Goal: Task Accomplishment & Management: Manage account settings

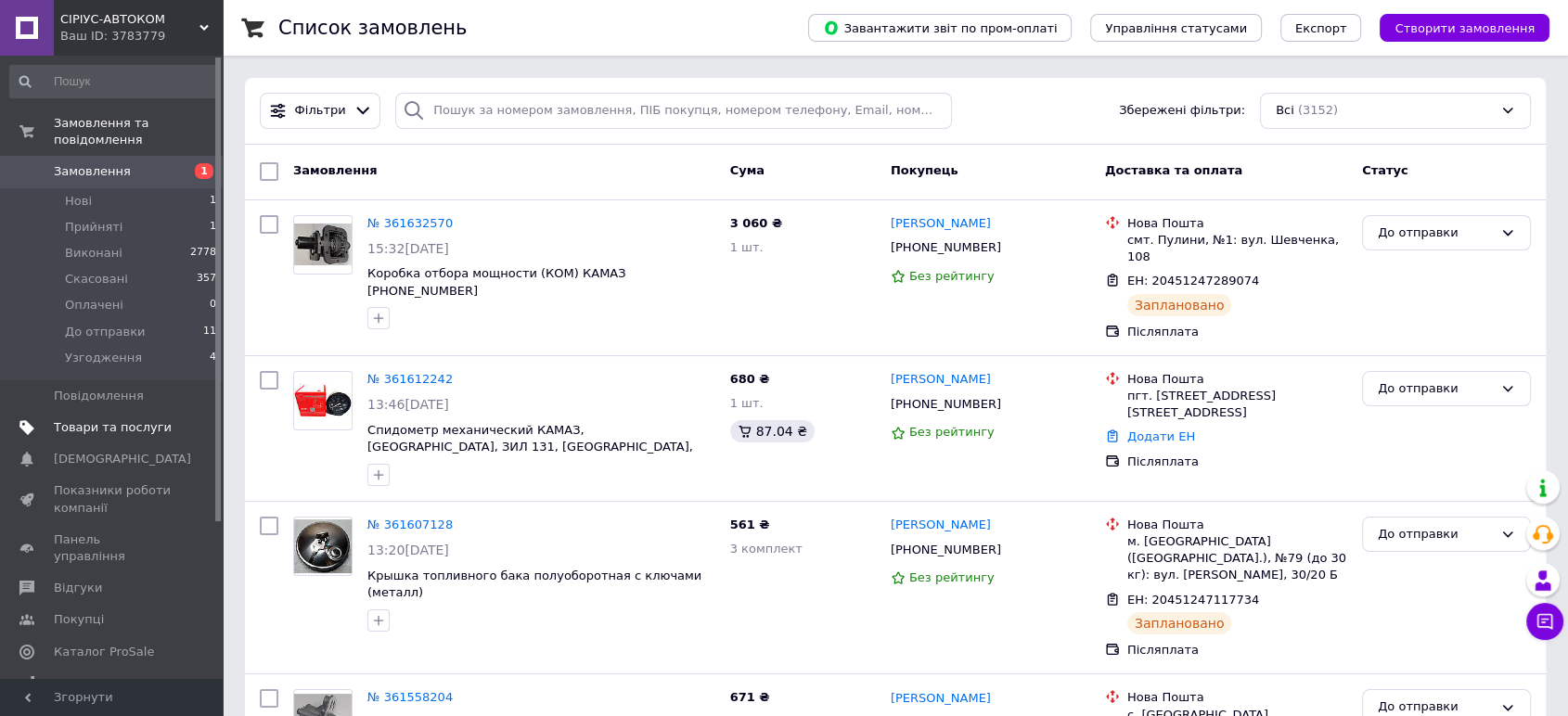
click at [108, 419] on span "Товари та послуги" at bounding box center [112, 427] width 117 height 17
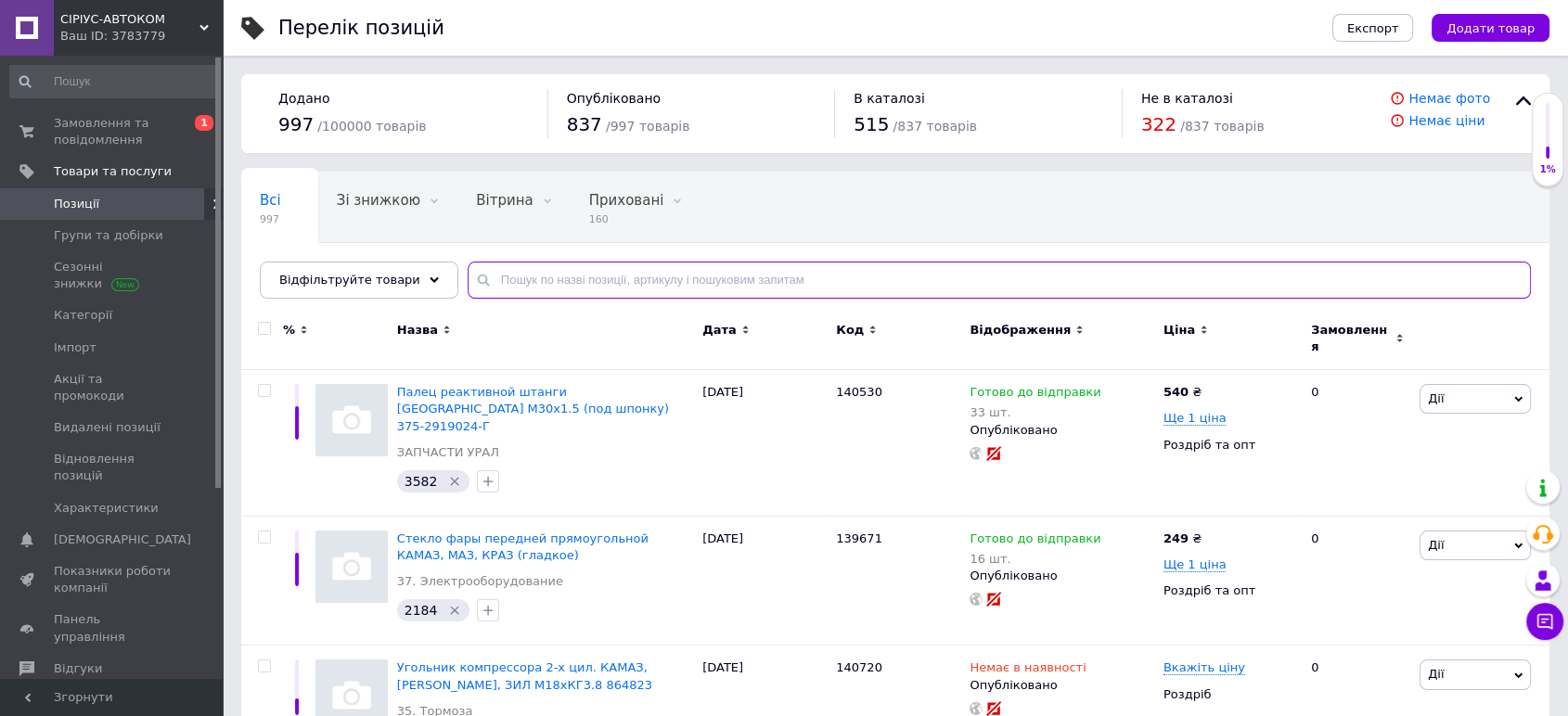
click at [475, 282] on input "text" at bounding box center [1000, 280] width 1063 height 37
paste input "140260"
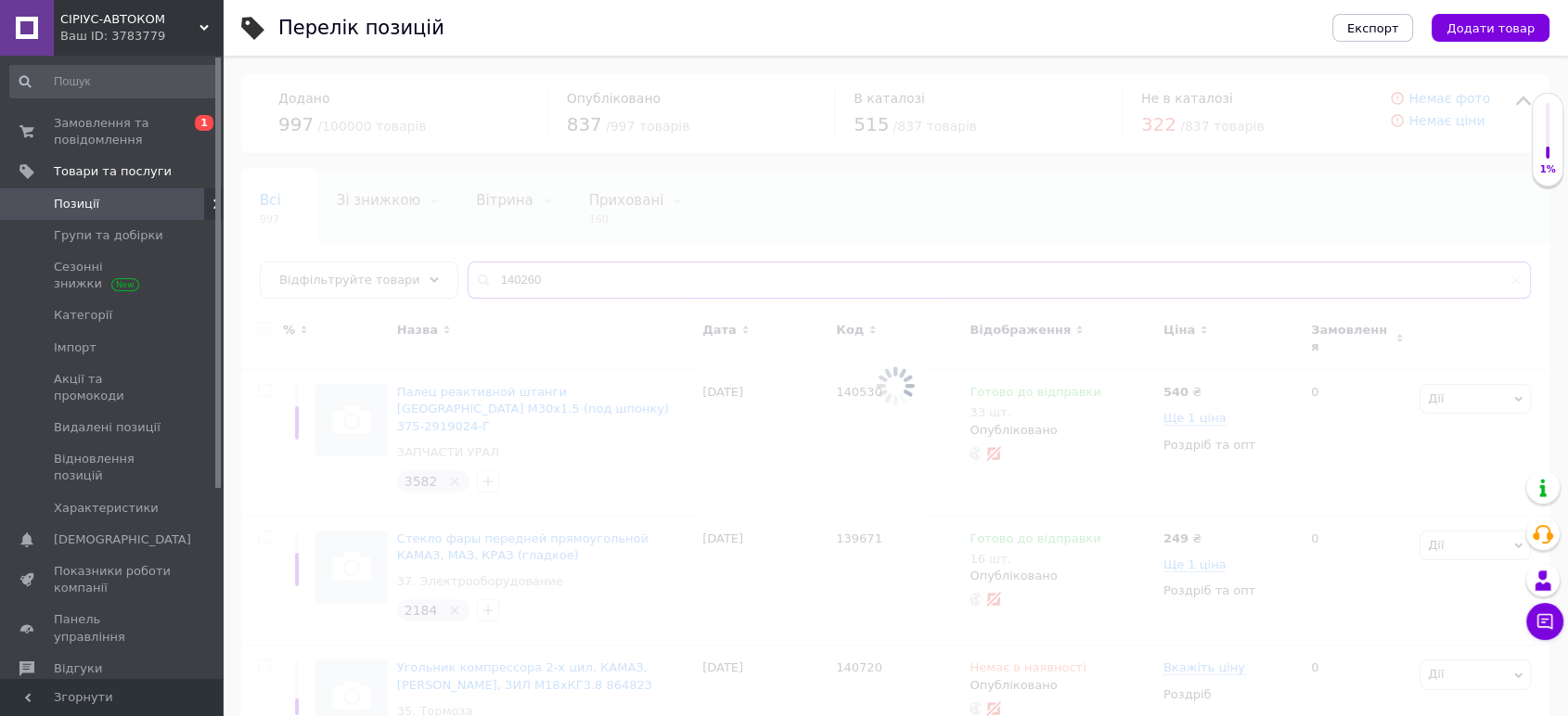
type input "140260"
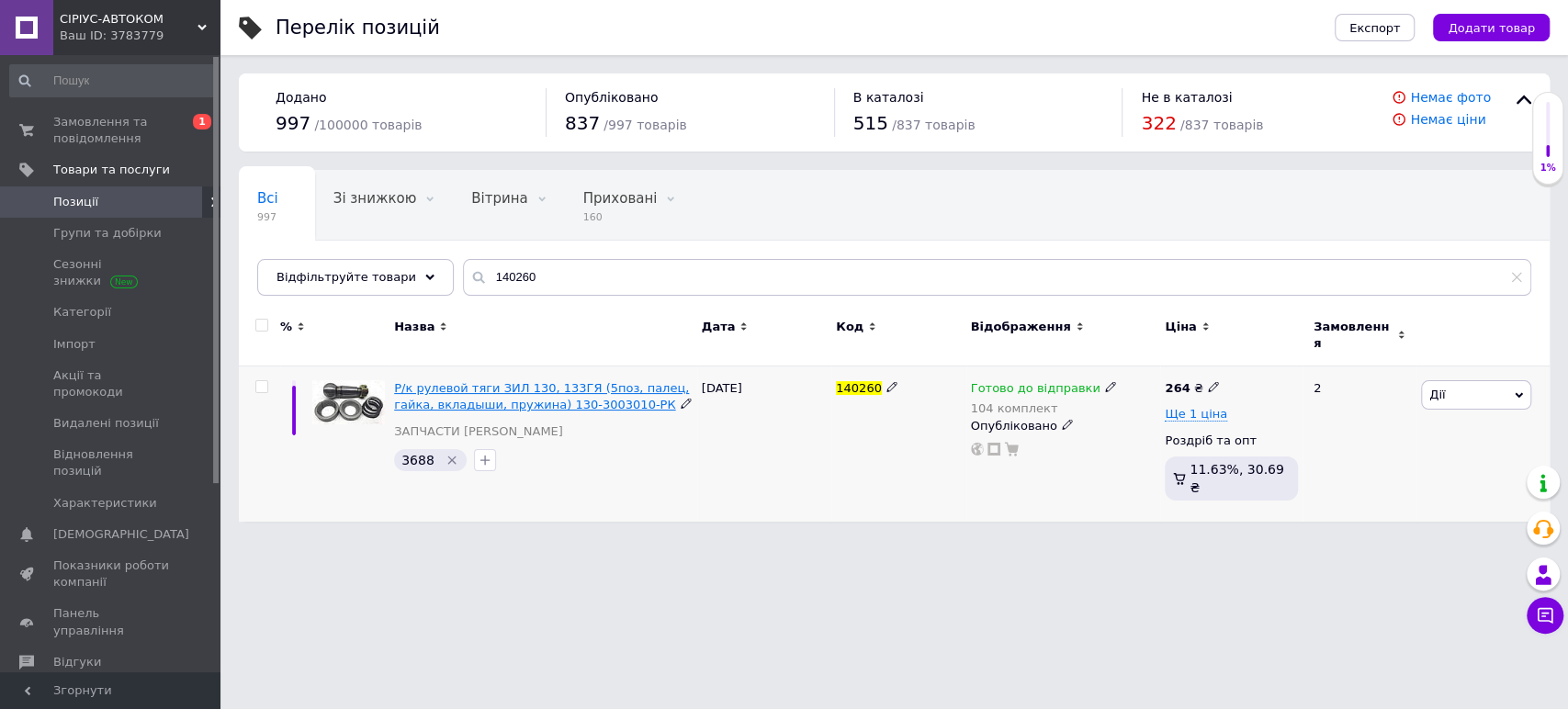
click at [484, 384] on span "Р/к рулевой тяги ЗИЛ 130, 133ГЯ (5поз, палец, гайка, вкладыши, пружина) 130-300…" at bounding box center [541, 396] width 295 height 31
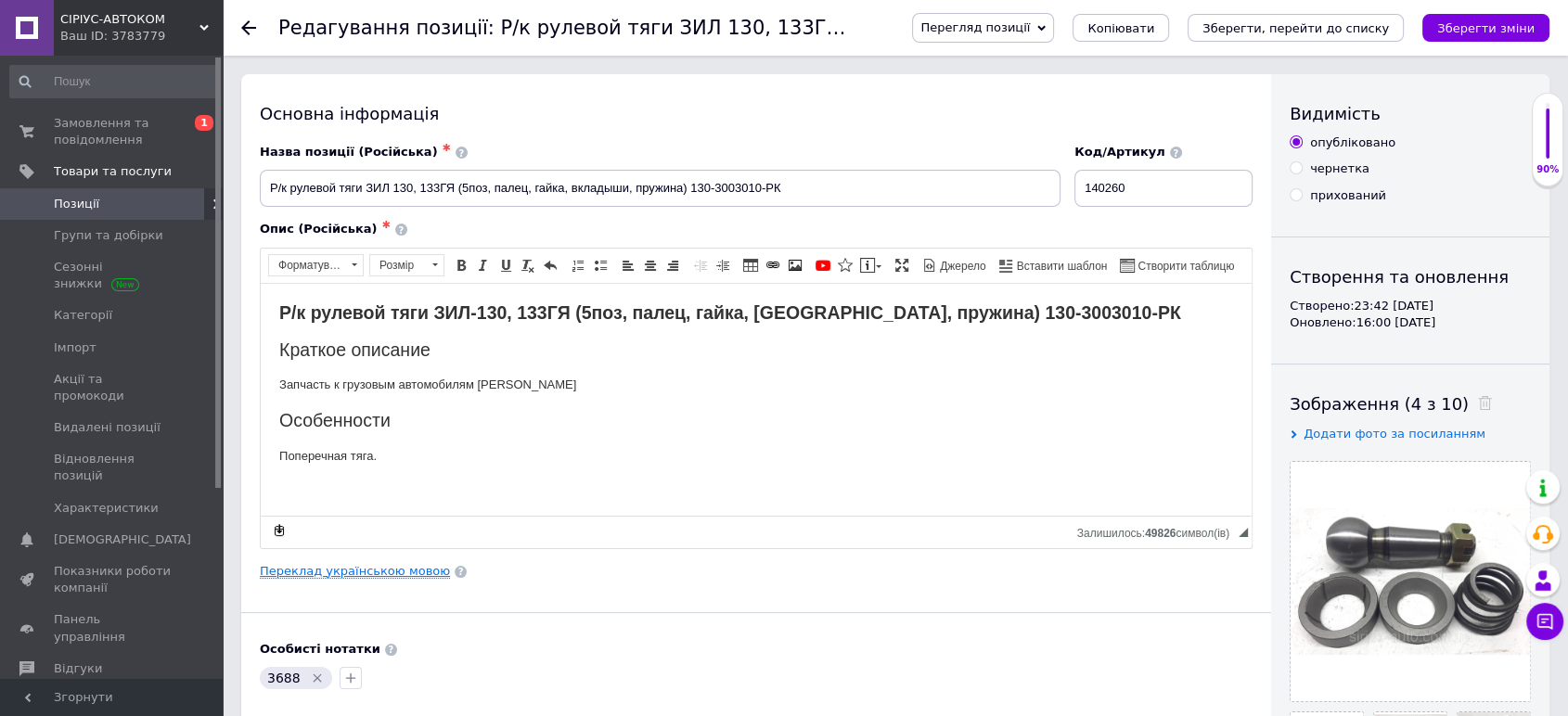
click at [335, 569] on link "Переклад українською мовою" at bounding box center [354, 572] width 190 height 15
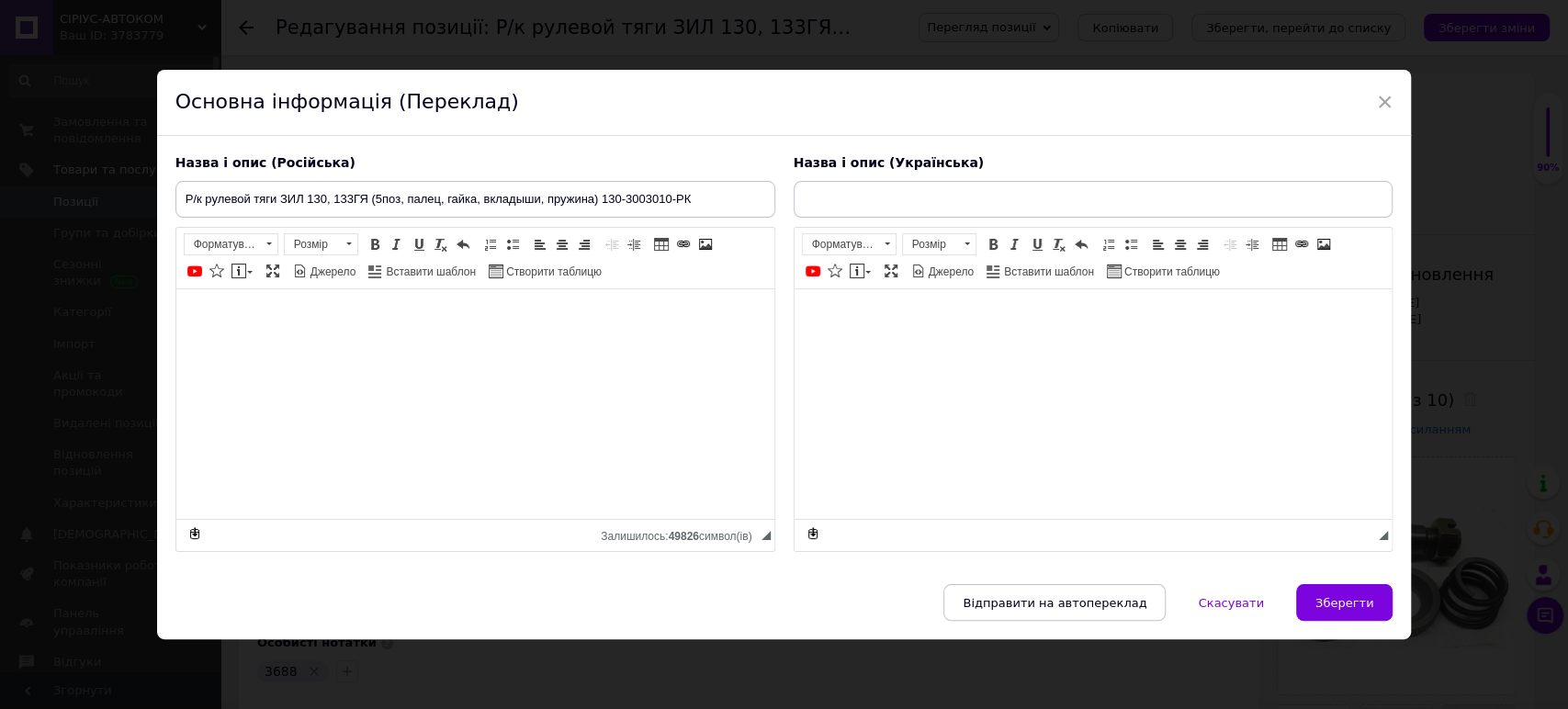
type input "Р/к рульової тяги ЗІЛ 130, 133ГЯ (5поз, палець, гайка, [GEOGRAPHIC_DATA], пружи…"
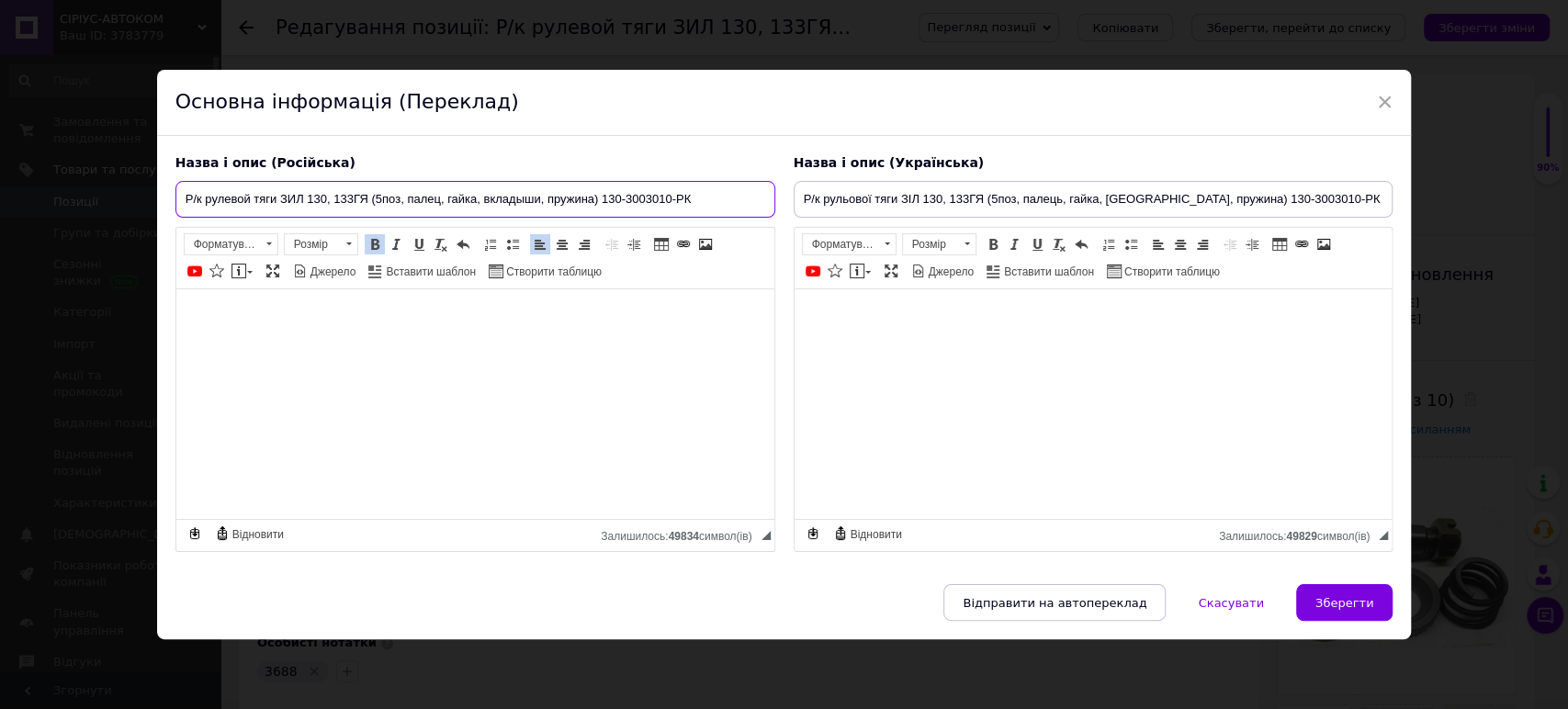
drag, startPoint x: 601, startPoint y: 200, endPoint x: 689, endPoint y: 205, distance: 88.1
click at [689, 205] on input "Р/к рулевой тяги ЗИЛ 130, 133ГЯ (5поз, палец, гайка, вкладыши, пружина) 130-300…" at bounding box center [475, 199] width 599 height 36
paste input "[US_EMPLOYER_IDENTIFICATION_NUMBER]"
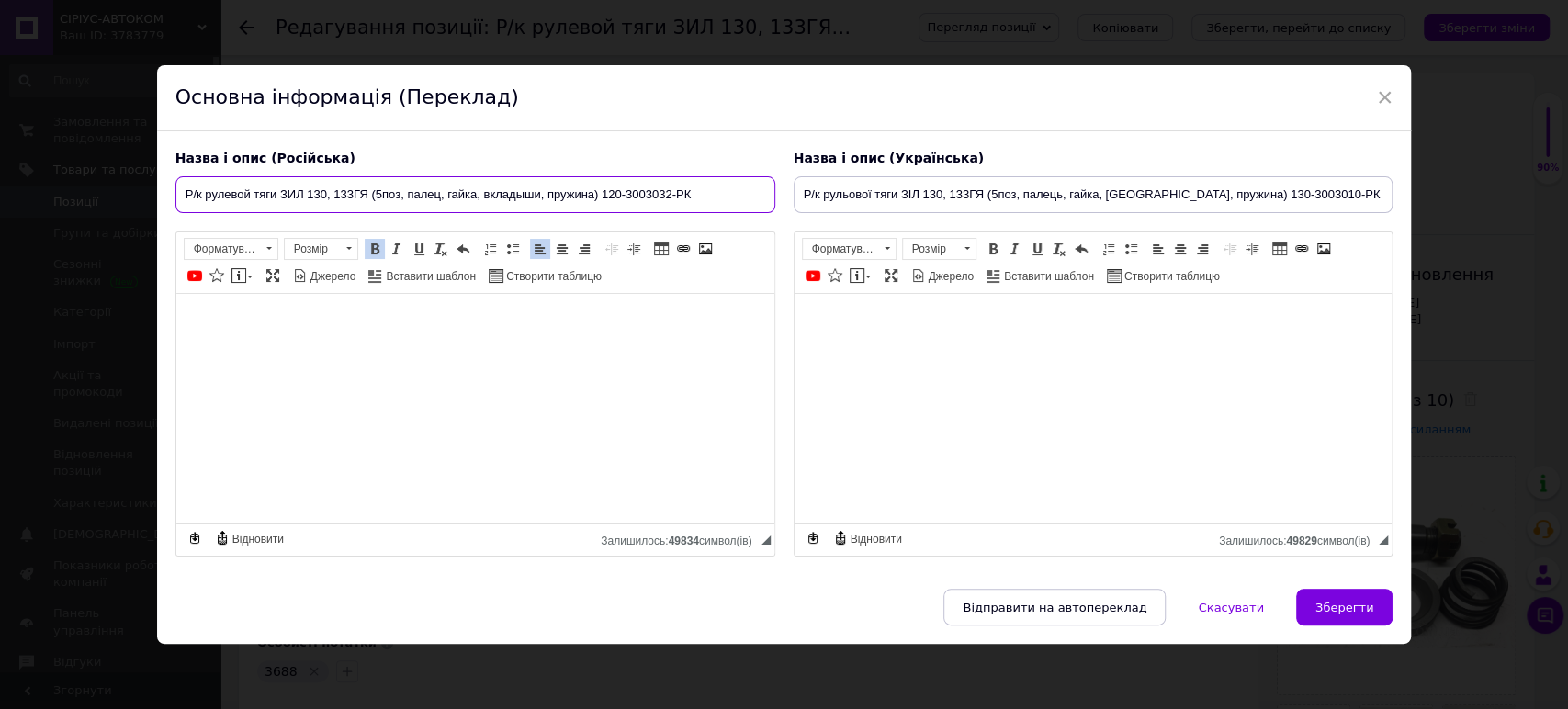
type input "Р/к рулевой тяги ЗИЛ 130, 133ГЯ (5поз, палец, гайка, вкладыши, пружина) 120-300…"
drag, startPoint x: 1217, startPoint y: 196, endPoint x: 1329, endPoint y: 196, distance: 112.0
click at [1329, 196] on input "Р/к рульової тяги ЗІЛ 130, 133ГЯ (5поз, палець, гайка, [GEOGRAPHIC_DATA], пружи…" at bounding box center [1093, 194] width 599 height 36
paste input "[US_EMPLOYER_IDENTIFICATION_NUMBER]"
type input "Р/к рульової тяги ЗІЛ 130, 133ГЯ (5поз, палець, гайка, [GEOGRAPHIC_DATA], пружи…"
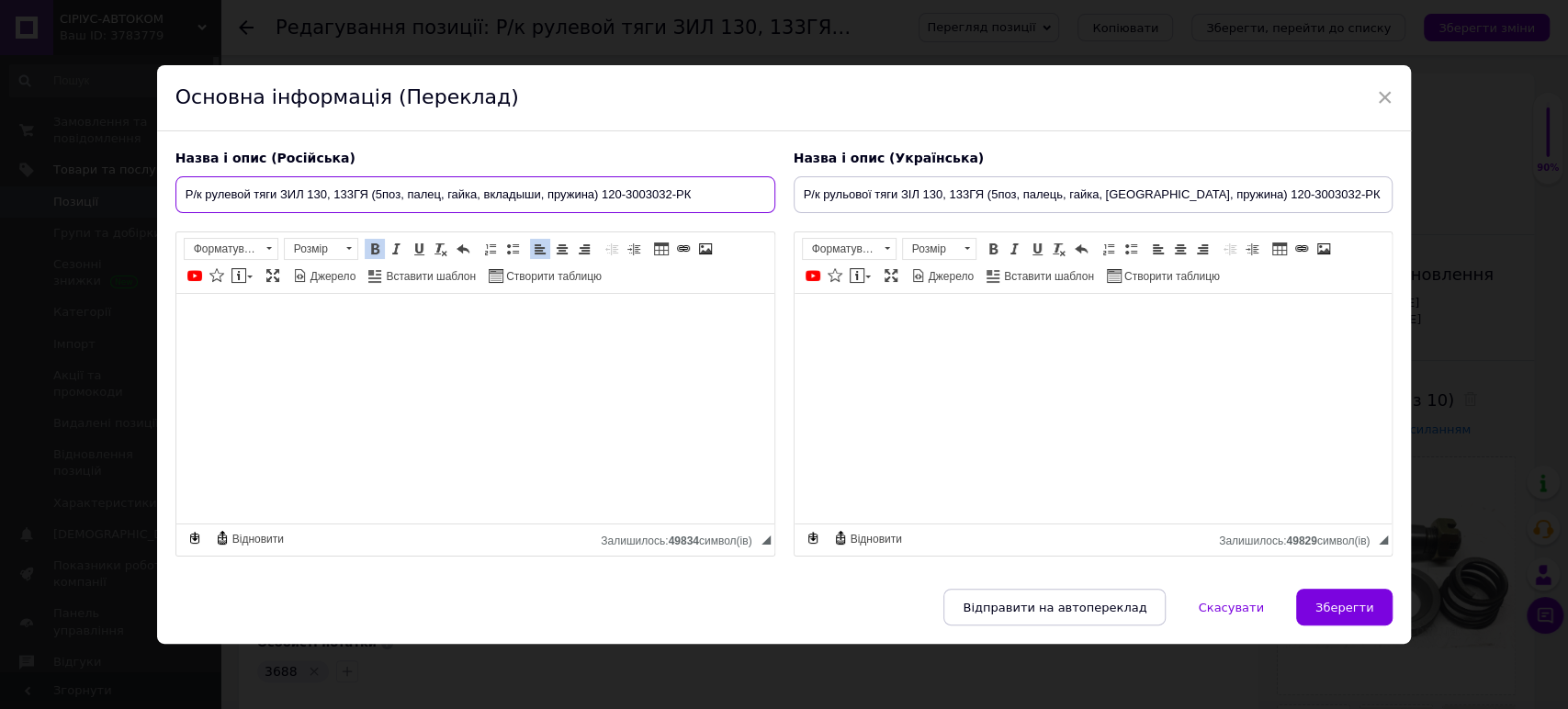
drag, startPoint x: 598, startPoint y: 189, endPoint x: 146, endPoint y: 168, distance: 452.5
click at [146, 168] on div "× Основна інформація (Переклад) Назва і опис (Російська) Р/к рулевой тяги ЗИЛ 1…" at bounding box center [784, 354] width 1568 height 709
paste input "поперечной"
drag, startPoint x: 724, startPoint y: 192, endPoint x: 169, endPoint y: 187, distance: 555.0
click at [169, 187] on div "Назва і опис (Російська) Р/к рулевой тяги ЗИЛ 130 поперечной (5поз, палец, гайк…" at bounding box center [475, 354] width 618 height 426
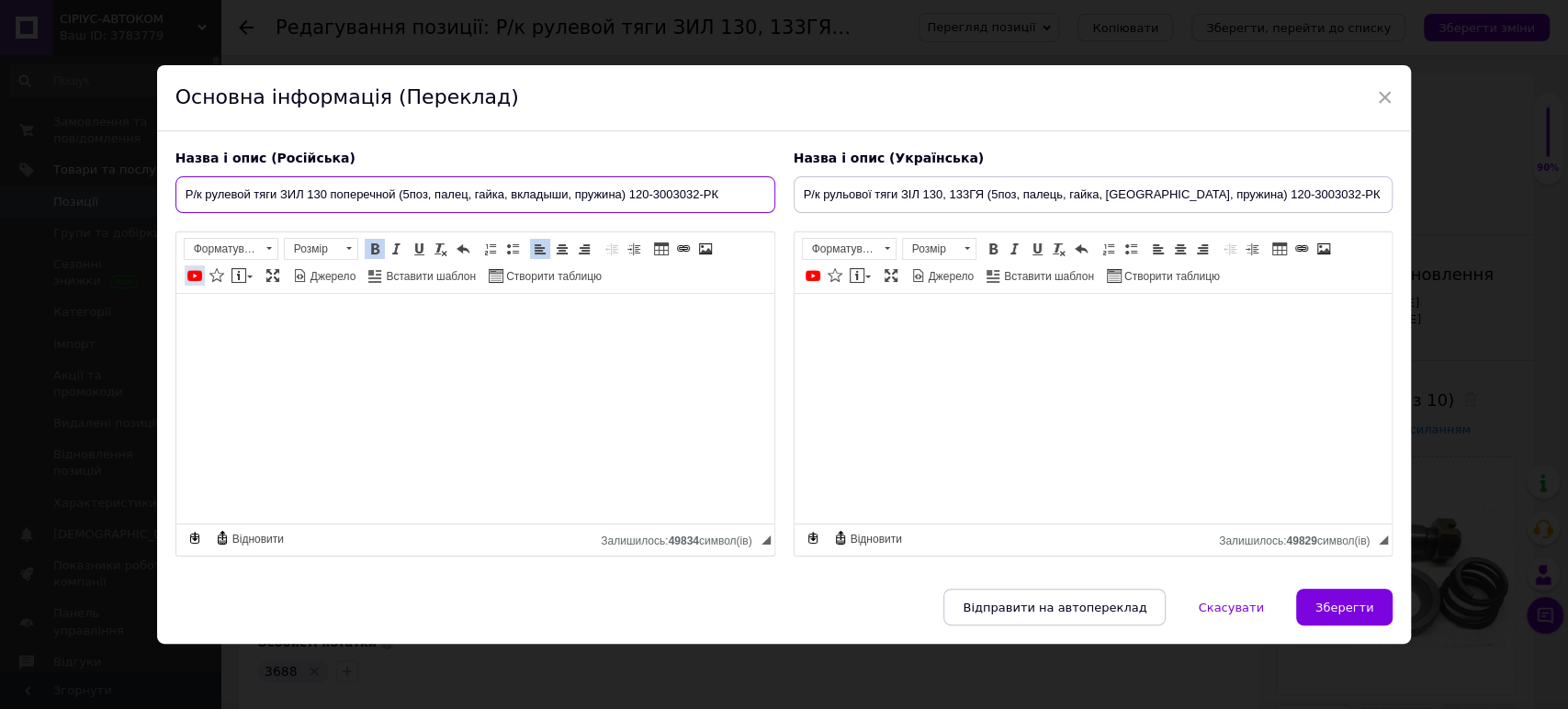
type input "Р/к рулевой тяги ЗИЛ 130 поперечной (5поз, палец, гайка, вкладыши, пружина) 120…"
drag, startPoint x: 1208, startPoint y: 192, endPoint x: 777, endPoint y: 196, distance: 431.0
click at [777, 196] on div "Назва і опис (Російська) Р/к рулевой тяги ЗИЛ 130 поперечной (5поз, палец, гайк…" at bounding box center [784, 354] width 1236 height 426
paste input "поперечної (5поз, палець, гайка, [GEOGRAPHIC_DATA], пружина)"
click at [1332, 196] on input "Р/к рульової тяги ЗІЛ 130 поперечної (5поз, палець, гайка, вкладиші, пружина) 1…" at bounding box center [1093, 194] width 599 height 36
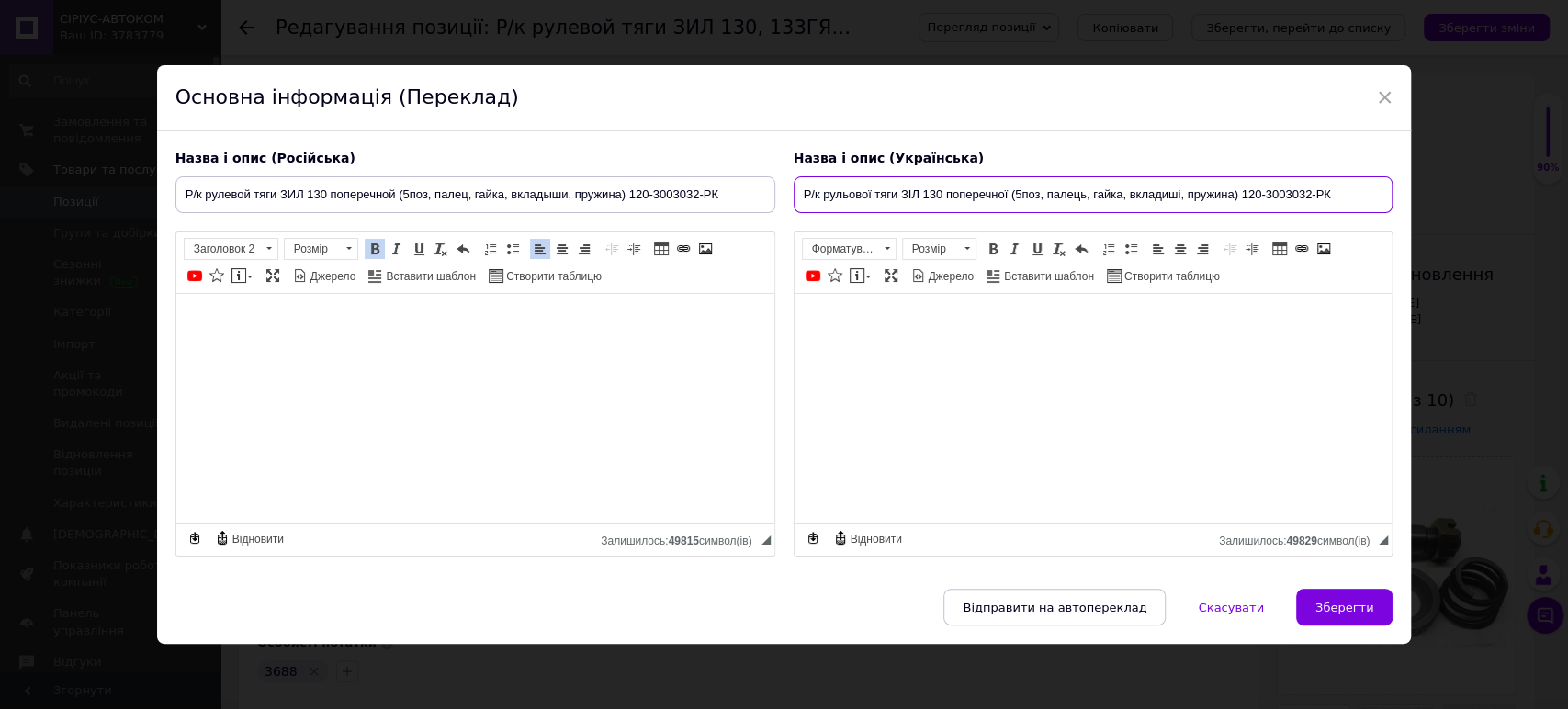
type input "Р/к рульової тяги ЗІЛ 130 поперечної (5поз, палець, гайка, вкладиші, пружина) 1…"
click at [1349, 606] on span "Зберегти" at bounding box center [1343, 607] width 58 height 14
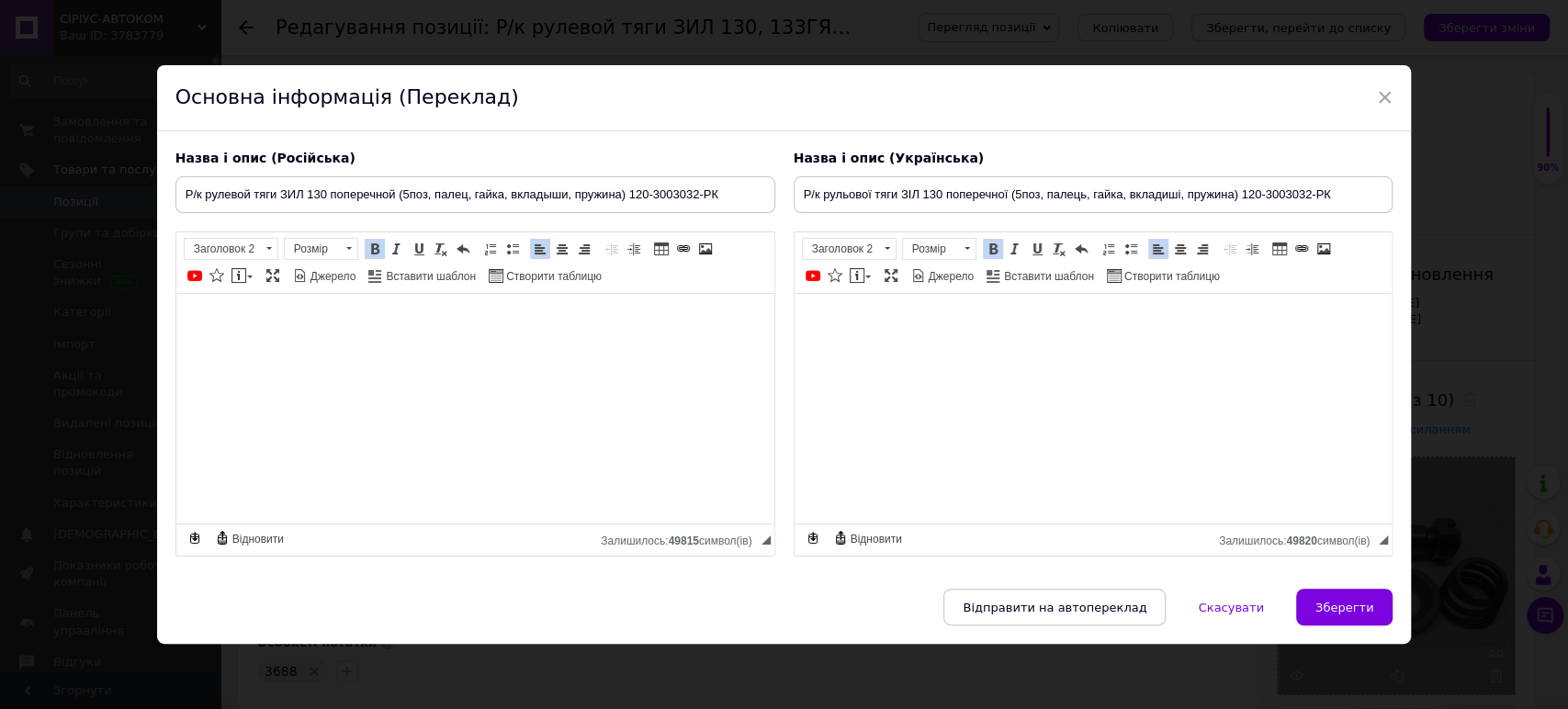
type input "Р/к рулевой тяги ЗИЛ 130 поперечной (5поз, палец, гайка, вкладыши, пружина) 120…"
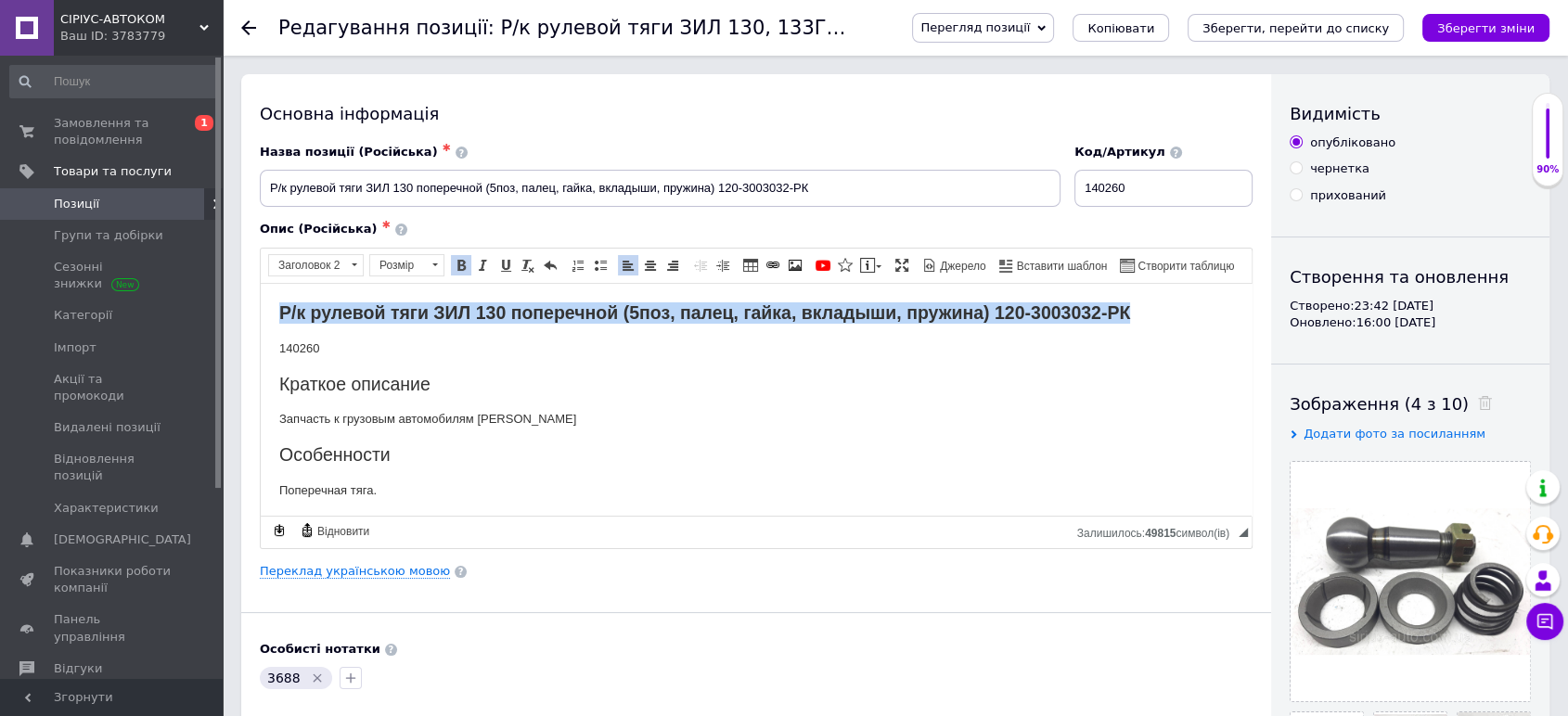
drag, startPoint x: 327, startPoint y: 345, endPoint x: 278, endPoint y: 345, distance: 49.0
click at [278, 345] on html "Р/к рулевой тяги ЗИЛ 130 поперечной (5поз, палец, гайка, вкладыши, пружина) 120…" at bounding box center [756, 415] width 991 height 266
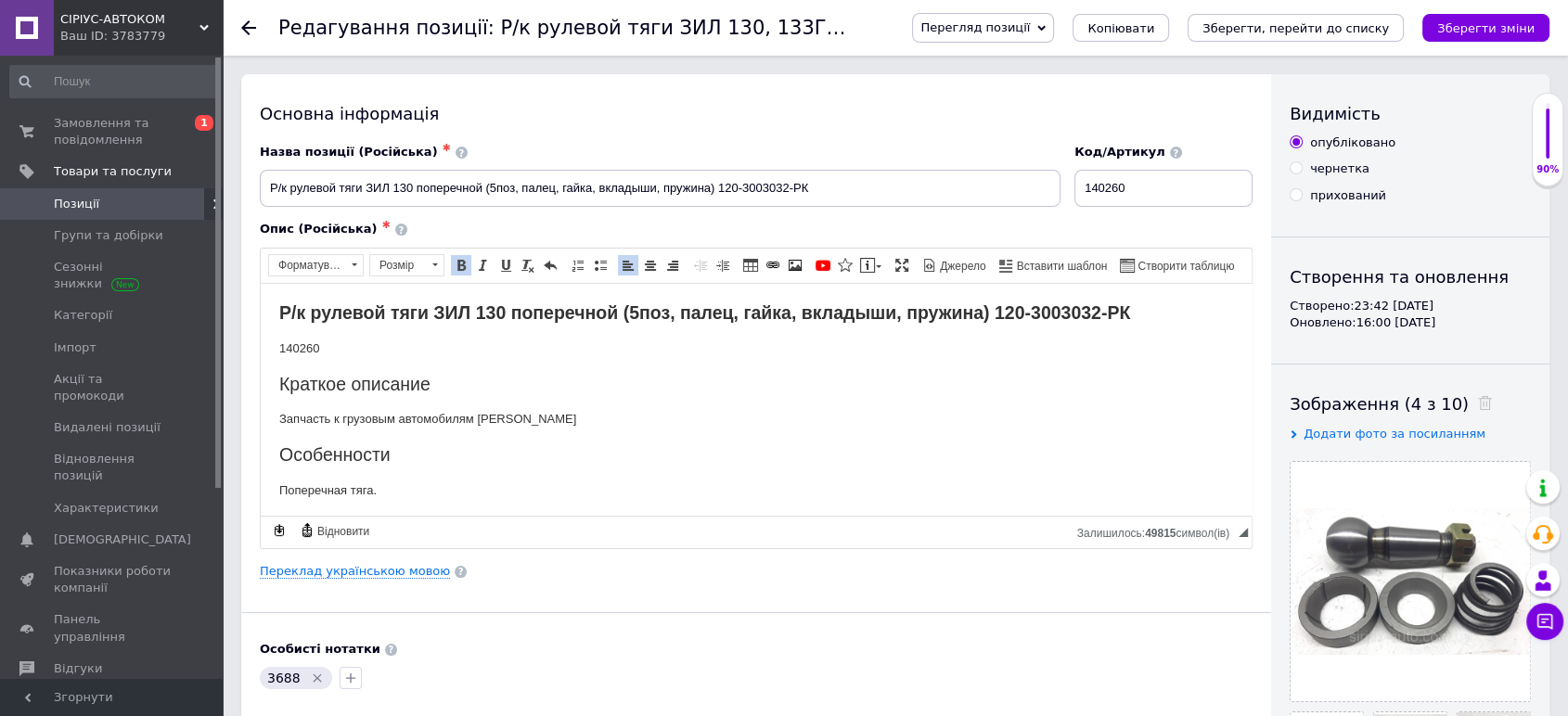
click at [278, 345] on html "Р/к рулевой тяги ЗИЛ 130 поперечной (5поз, палец, гайка, вкладыши, пружина) 120…" at bounding box center [756, 415] width 991 height 266
drag, startPoint x: 1156, startPoint y: 188, endPoint x: 1095, endPoint y: 188, distance: 61.0
click at [1095, 188] on input "140260" at bounding box center [1163, 188] width 178 height 37
click at [368, 577] on link "Переклад українською мовою" at bounding box center [354, 572] width 190 height 15
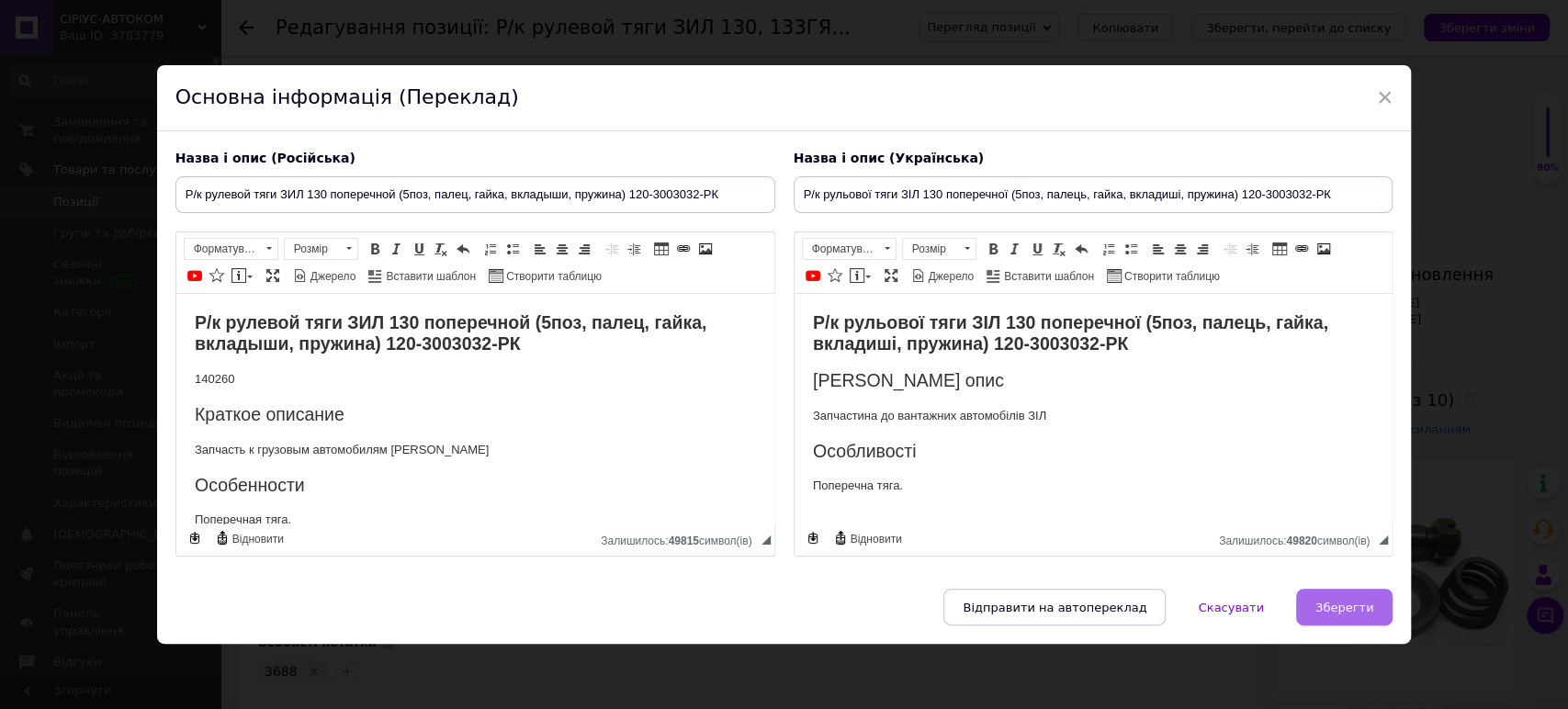
click at [1349, 608] on span "Зберегти" at bounding box center [1343, 607] width 58 height 14
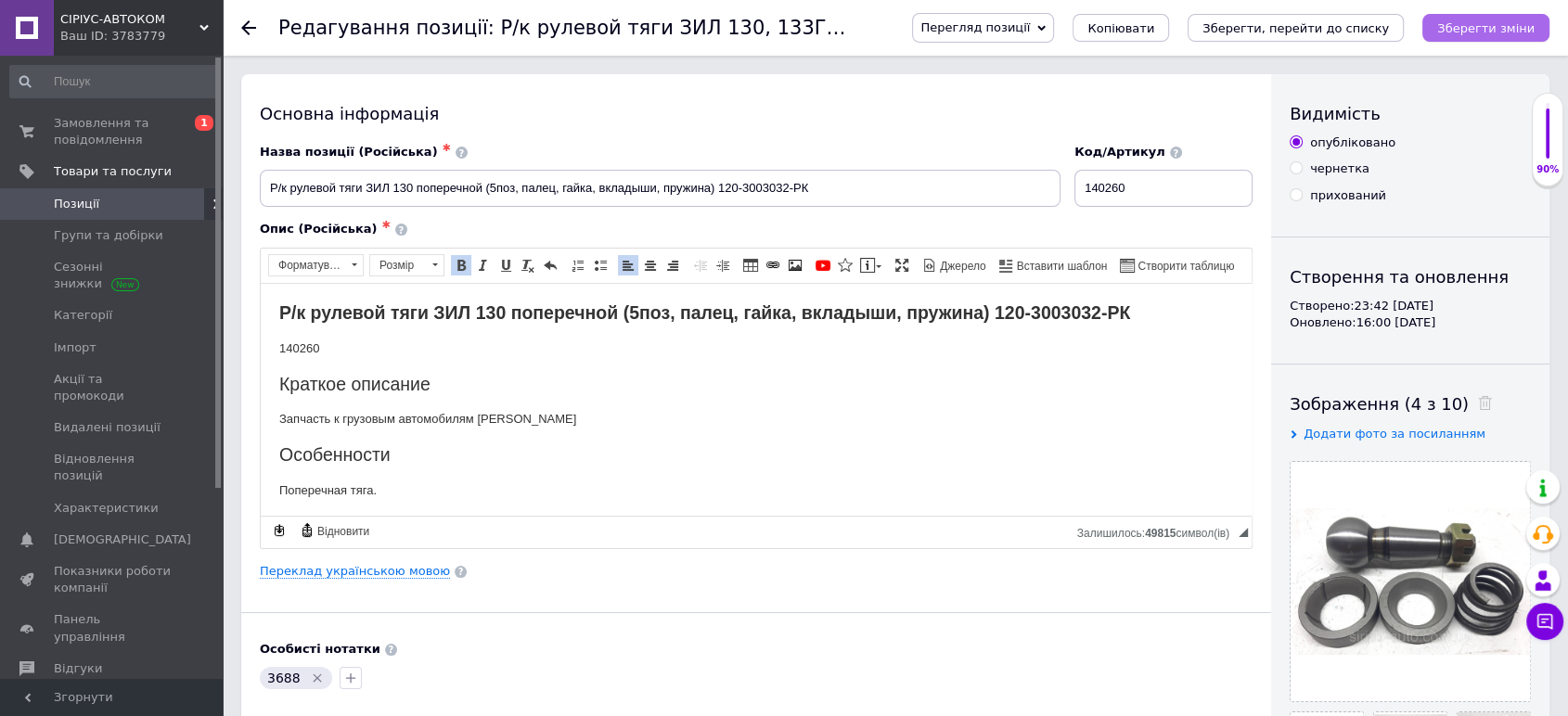
click at [1491, 30] on icon "Зберегти зміни" at bounding box center [1485, 28] width 98 height 14
